Goal: Navigation & Orientation: Find specific page/section

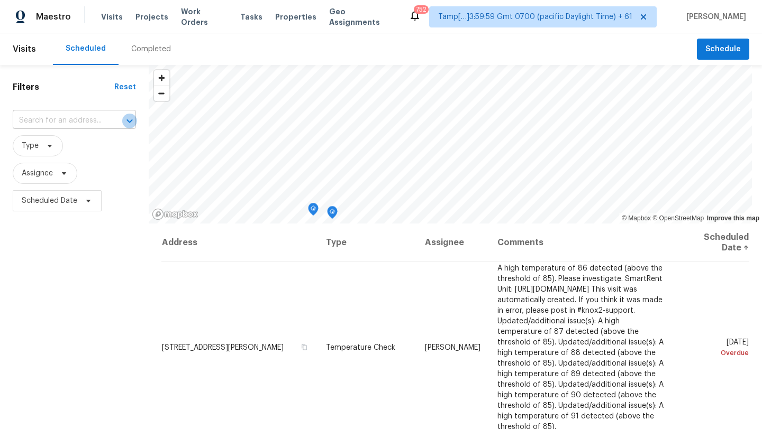
click at [134, 115] on icon "Open" at bounding box center [129, 121] width 13 height 13
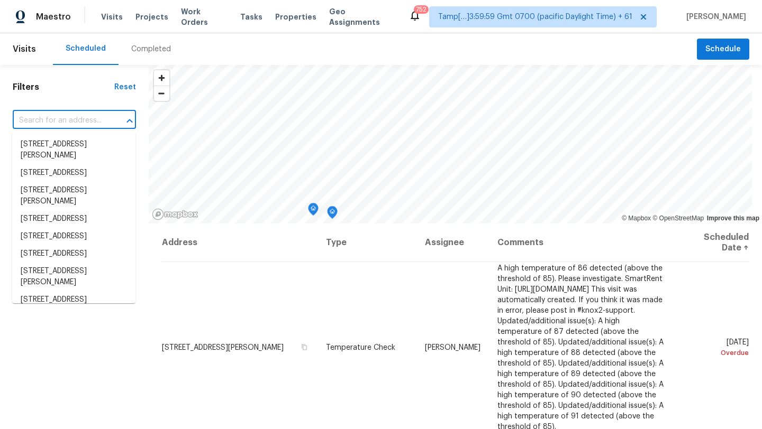
click at [134, 115] on icon "Close" at bounding box center [129, 121] width 13 height 13
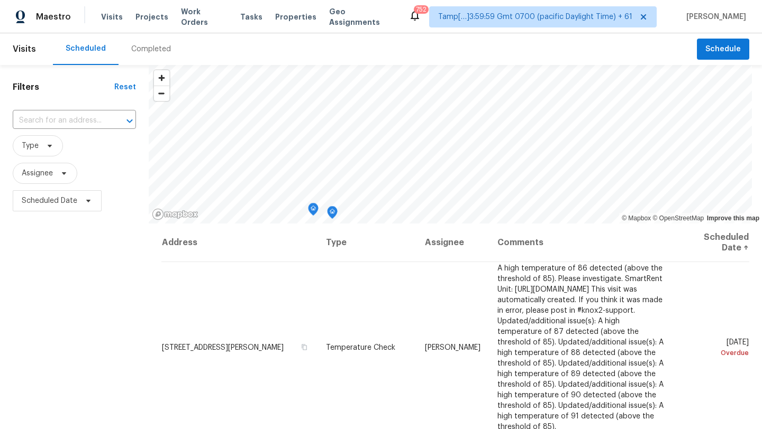
click at [151, 51] on div "Completed" at bounding box center [151, 49] width 40 height 11
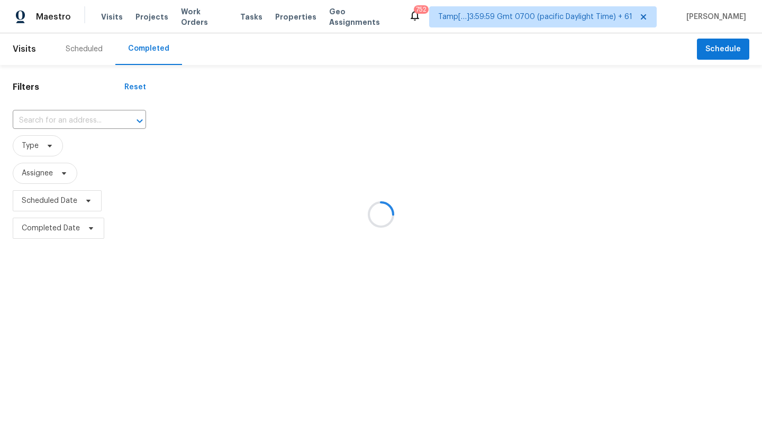
click at [99, 53] on div at bounding box center [381, 214] width 762 height 429
click at [86, 51] on div at bounding box center [381, 214] width 762 height 429
click at [86, 50] on div at bounding box center [381, 214] width 762 height 429
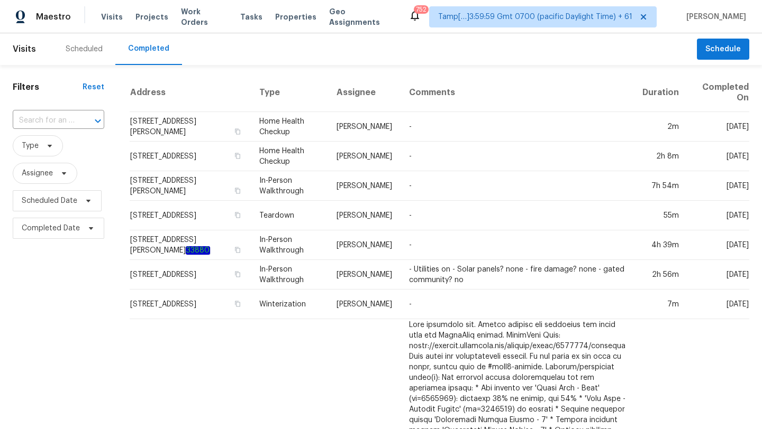
click at [86, 50] on div "Scheduled" at bounding box center [84, 49] width 37 height 11
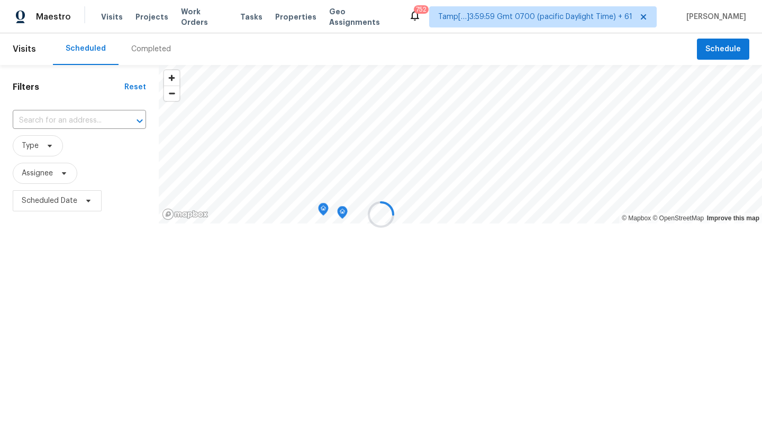
click at [54, 142] on div at bounding box center [381, 214] width 762 height 429
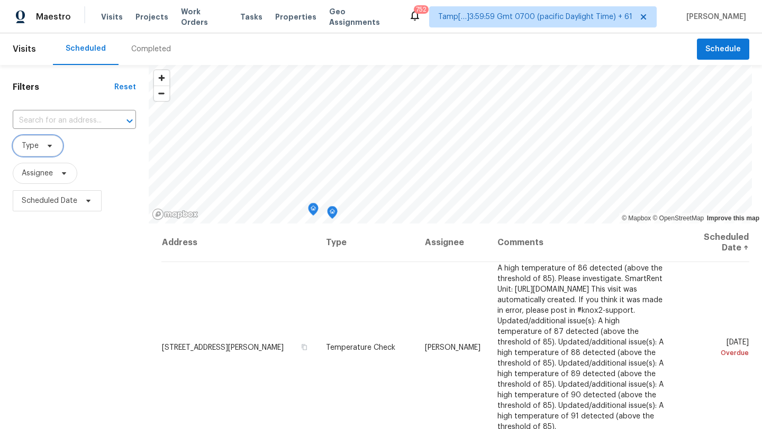
click at [54, 142] on span "Type" at bounding box center [38, 145] width 50 height 21
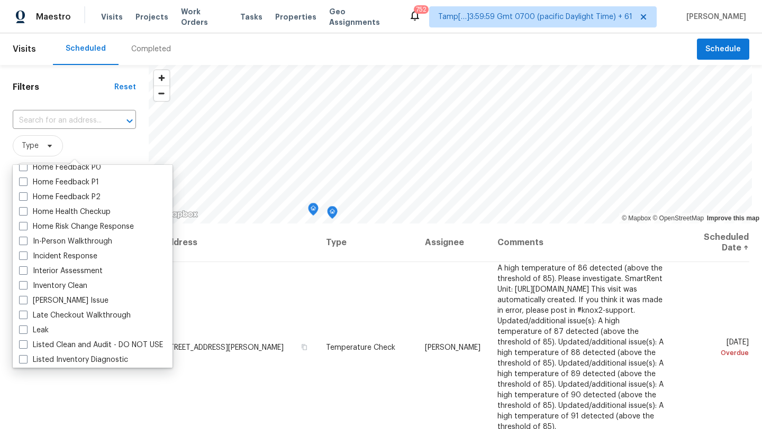
scroll to position [345, 0]
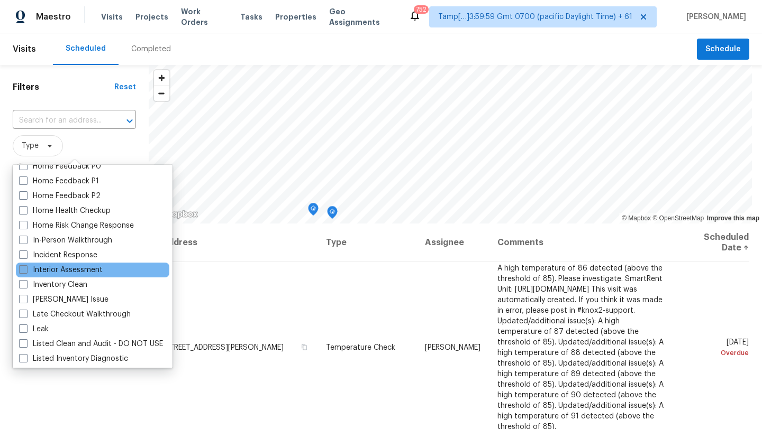
click at [83, 266] on label "Interior Assessment" at bounding box center [61, 270] width 84 height 11
click at [26, 266] on input "Interior Assessment" at bounding box center [22, 268] width 7 height 7
checkbox input "true"
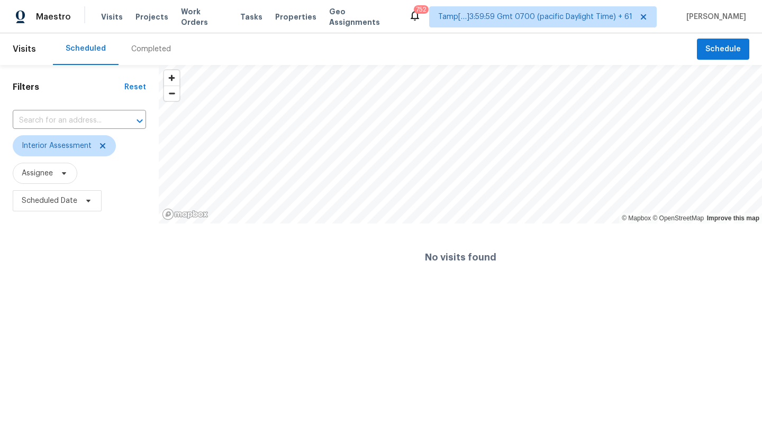
click at [86, 289] on div "Filters Reset ​ Interior Assessment Assignee Scheduled Date" at bounding box center [79, 178] width 159 height 226
click at [100, 149] on icon at bounding box center [102, 146] width 8 height 8
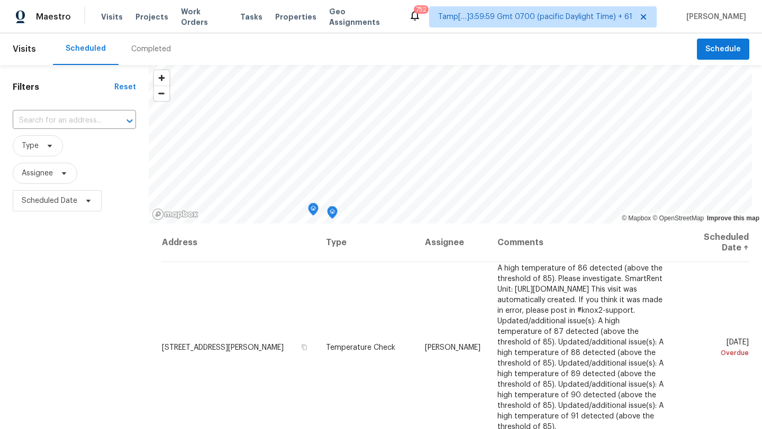
click at [30, 52] on span "Visits" at bounding box center [24, 49] width 23 height 23
click at [134, 45] on div "Completed" at bounding box center [151, 49] width 40 height 11
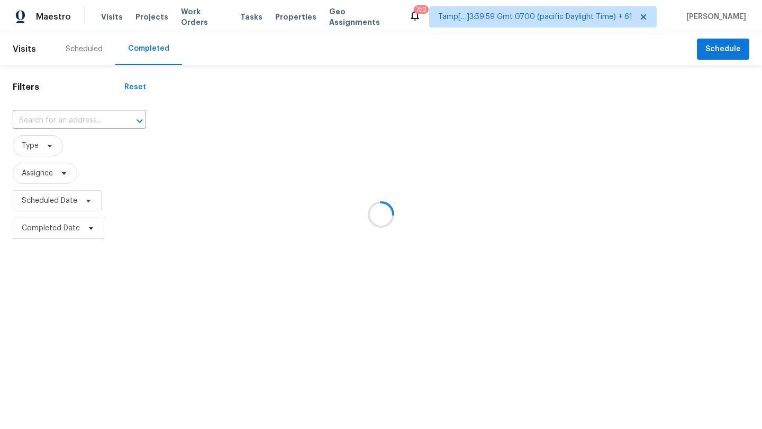
click at [88, 41] on div at bounding box center [381, 214] width 762 height 429
